Goal: Register for event/course

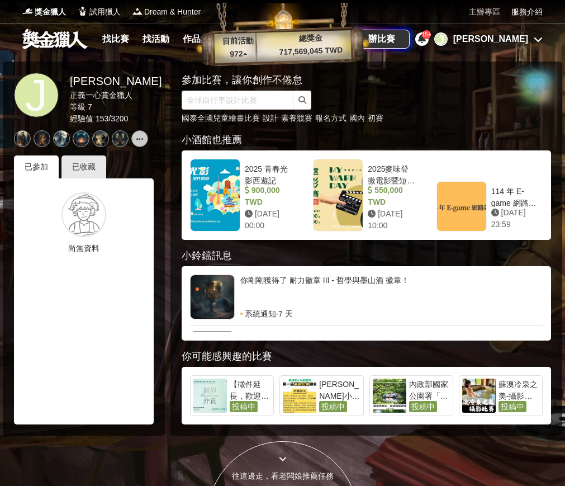
click at [480, 13] on link "主辦專區" at bounding box center [484, 12] width 31 height 12
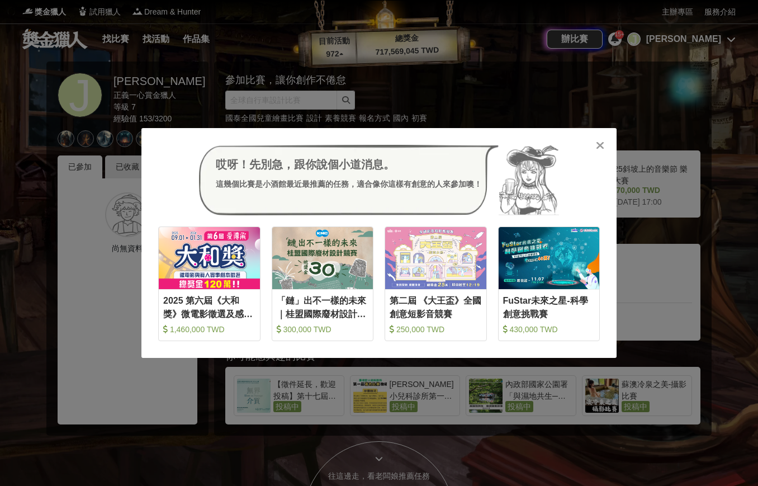
drag, startPoint x: 596, startPoint y: 144, endPoint x: 637, endPoint y: 68, distance: 85.8
click at [565, 144] on icon at bounding box center [600, 145] width 8 height 11
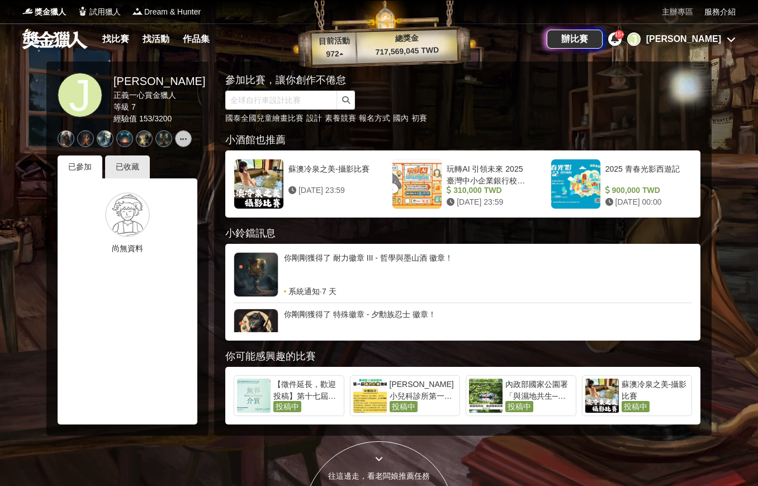
click at [565, 12] on link "主辦專區" at bounding box center [677, 12] width 31 height 12
click at [565, 39] on icon at bounding box center [731, 39] width 9 height 9
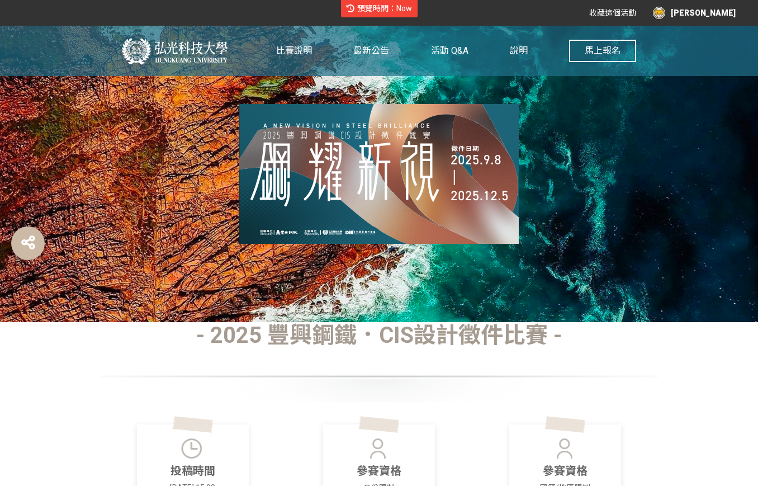
click at [607, 158] on div at bounding box center [379, 174] width 758 height 296
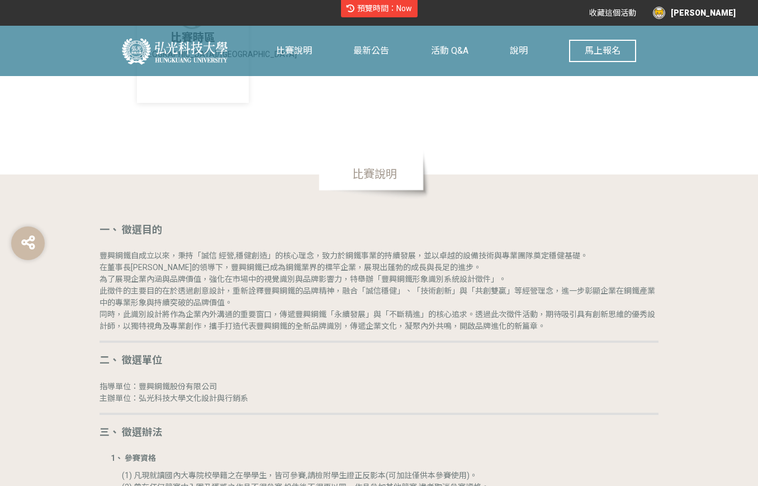
scroll to position [580, 0]
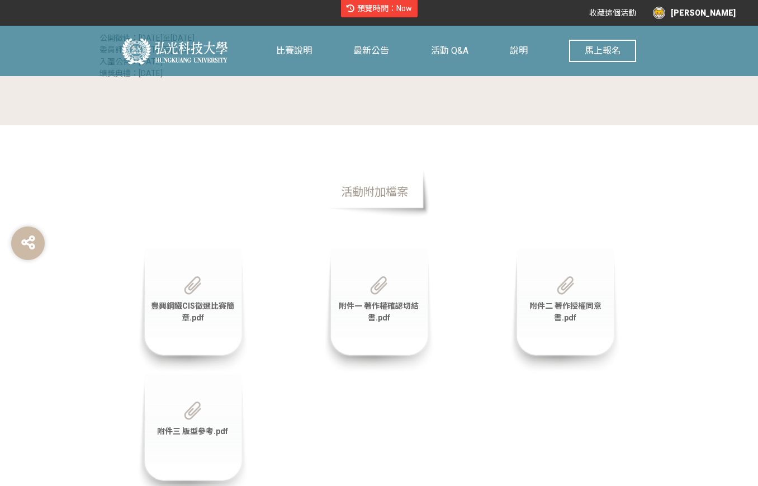
scroll to position [1979, 0]
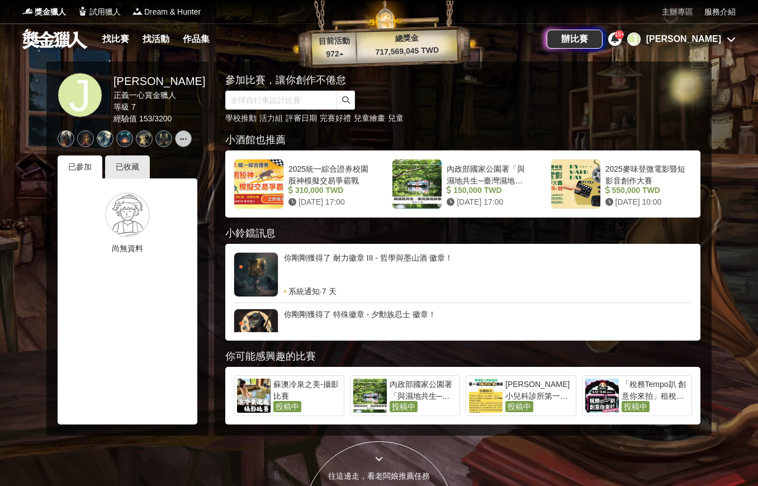
click at [677, 11] on link "主辦專區" at bounding box center [677, 12] width 31 height 12
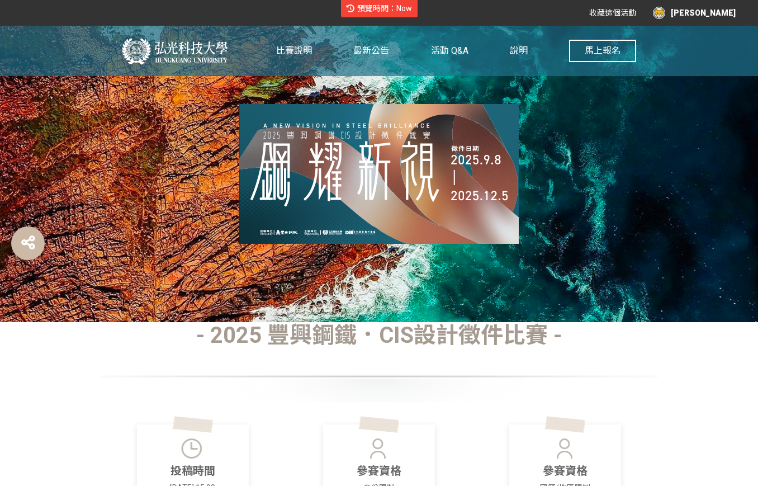
click at [559, 164] on div at bounding box center [379, 174] width 758 height 296
